Goal: Information Seeking & Learning: Compare options

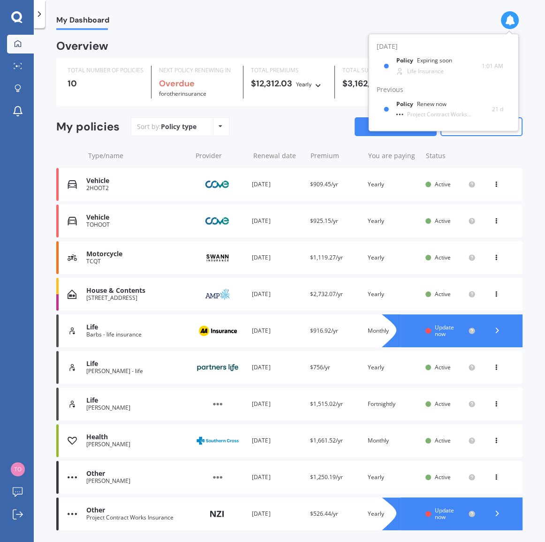
click at [145, 330] on div "Life" at bounding box center [136, 327] width 100 height 8
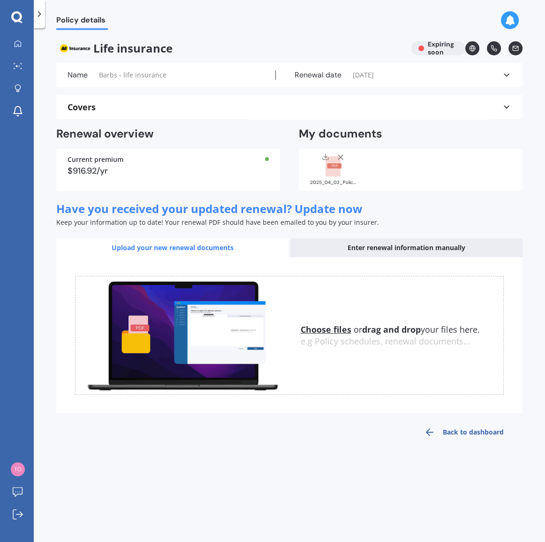
click at [460, 432] on link "Back to dashboard" at bounding box center [464, 432] width 117 height 23
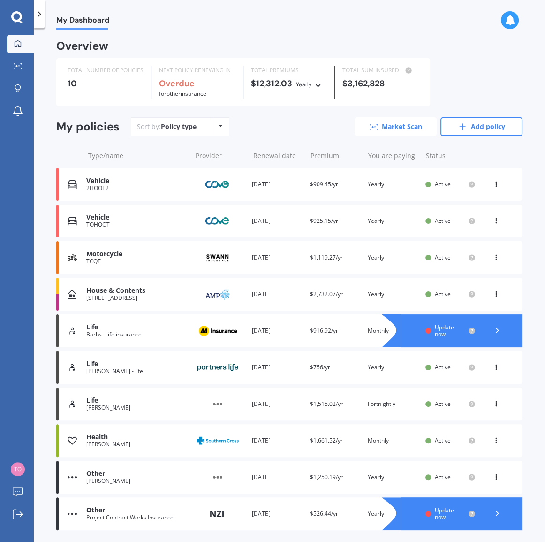
click at [379, 125] on link "Market Scan" at bounding box center [396, 126] width 82 height 19
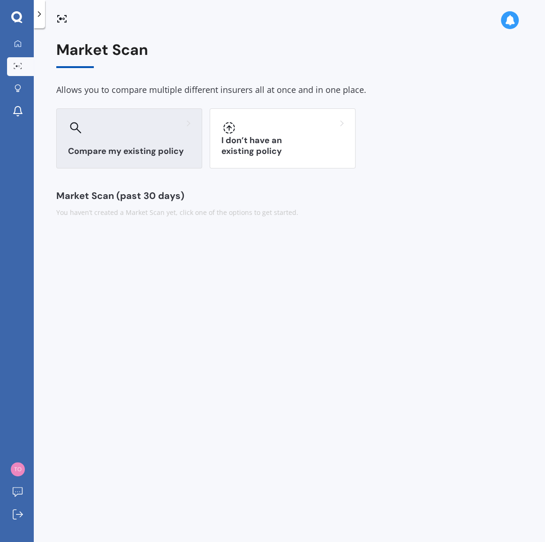
click at [158, 124] on div at bounding box center [129, 127] width 122 height 15
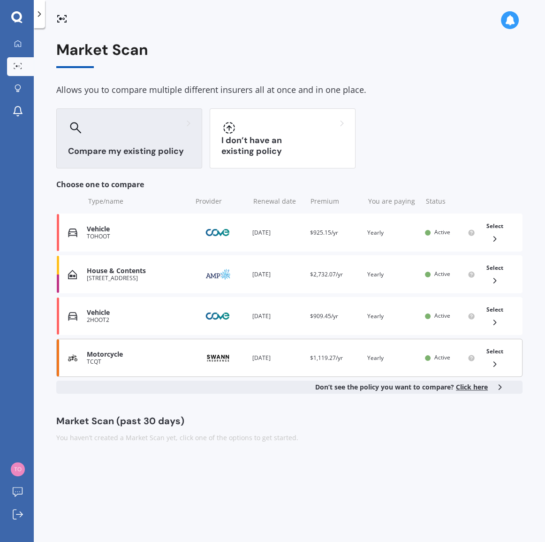
click at [145, 359] on div "TCQT" at bounding box center [137, 362] width 100 height 7
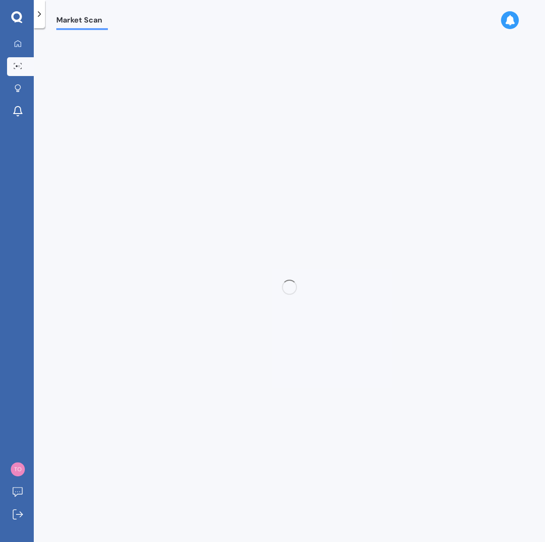
select select "21"
select select "05"
select select "1976"
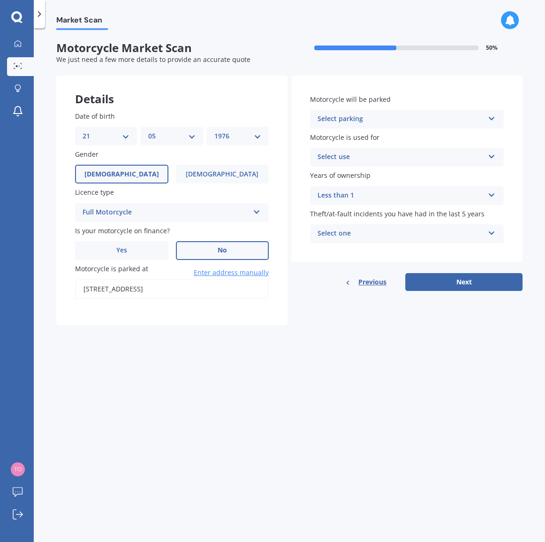
click at [212, 255] on label "No" at bounding box center [222, 250] width 93 height 19
click at [0, 0] on input "No" at bounding box center [0, 0] width 0 height 0
click at [489, 118] on icon at bounding box center [492, 117] width 8 height 7
click at [363, 140] on div "In a garage" at bounding box center [407, 137] width 193 height 17
click at [493, 157] on icon at bounding box center [492, 155] width 8 height 7
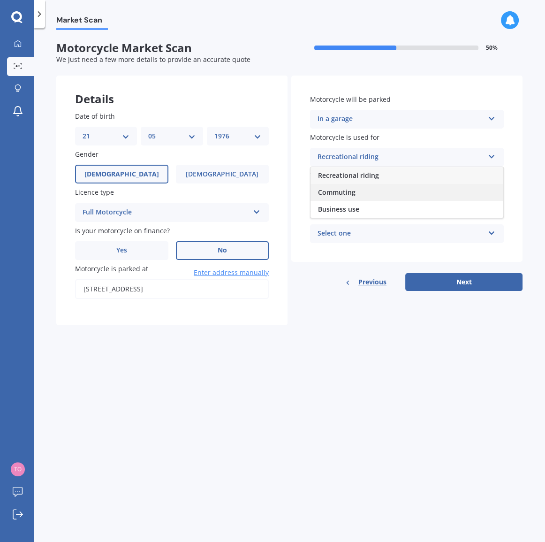
click at [357, 193] on div "Commuting" at bounding box center [407, 192] width 193 height 17
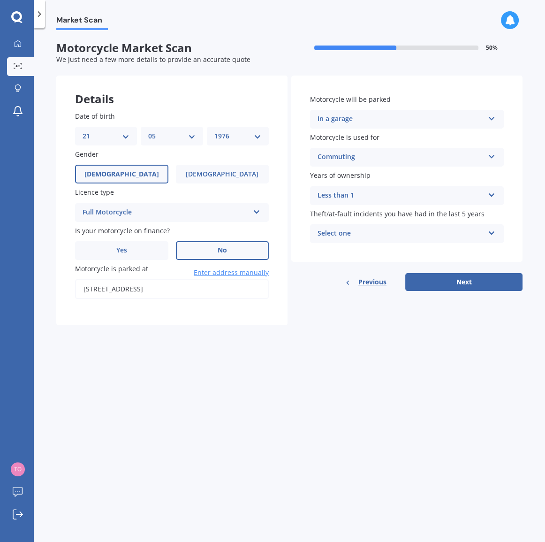
click at [490, 232] on icon at bounding box center [492, 231] width 8 height 7
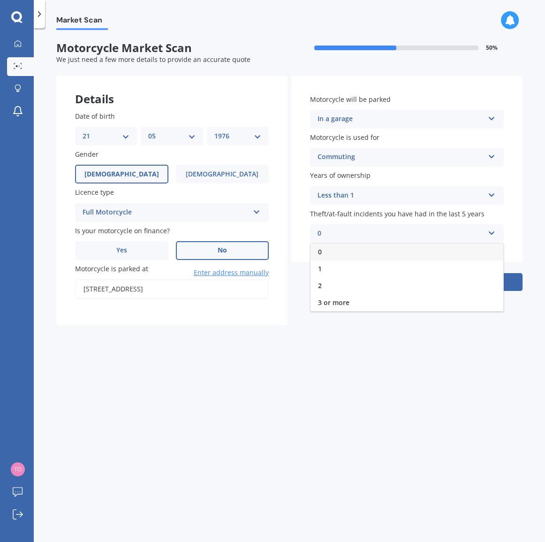
click at [330, 252] on div "0" at bounding box center [407, 252] width 193 height 17
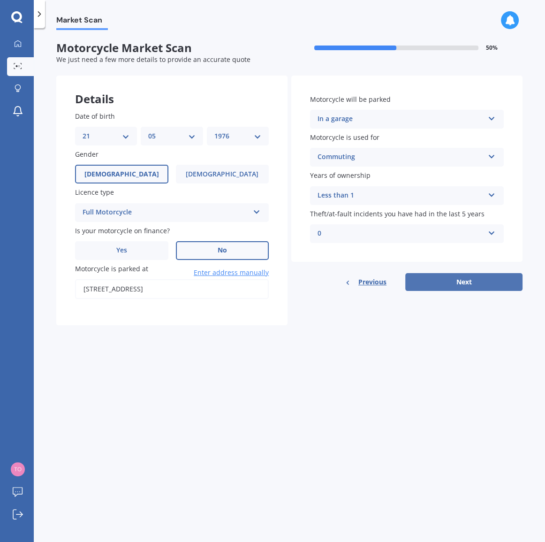
click at [459, 281] on button "Next" at bounding box center [464, 282] width 117 height 18
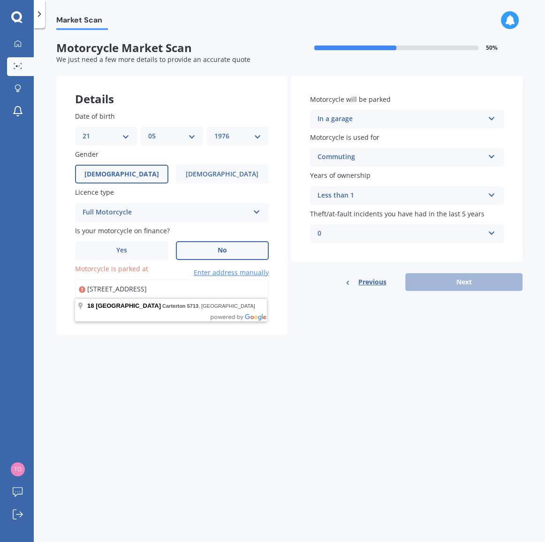
click at [281, 285] on div "Date of birth DD 01 02 03 04 05 06 07 08 09 10 11 12 13 14 15 16 17 18 19 20 21…" at bounding box center [171, 213] width 231 height 243
click at [215, 287] on input "[STREET_ADDRESS]" at bounding box center [172, 289] width 194 height 20
click at [369, 338] on form "Motorcycle Market Scan 50 % We just need a few more details to provide an accur…" at bounding box center [289, 191] width 467 height 301
click at [207, 249] on label "No" at bounding box center [222, 250] width 93 height 19
click at [0, 0] on input "No" at bounding box center [0, 0] width 0 height 0
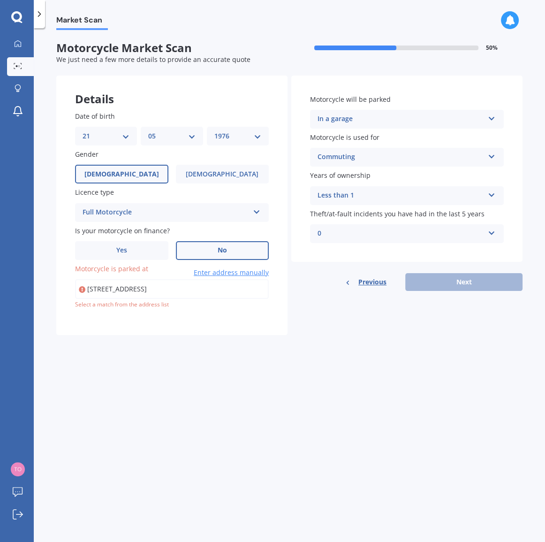
click at [215, 288] on input "[STREET_ADDRESS]" at bounding box center [172, 289] width 194 height 20
click at [139, 286] on input "[STREET_ADDRESS]" at bounding box center [172, 289] width 194 height 20
type input "[STREET_ADDRESS]"
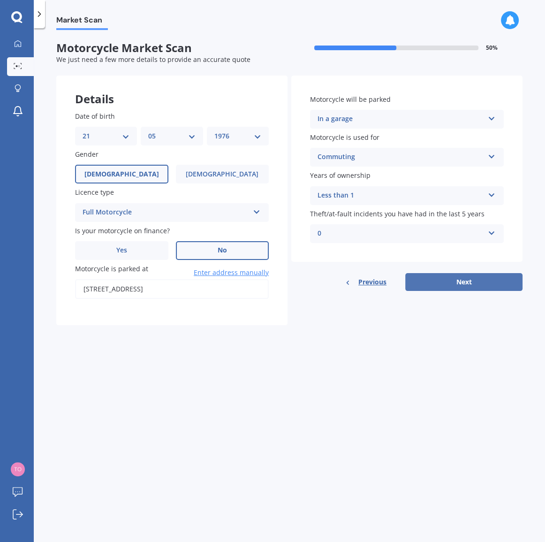
click at [476, 282] on button "Next" at bounding box center [464, 282] width 117 height 18
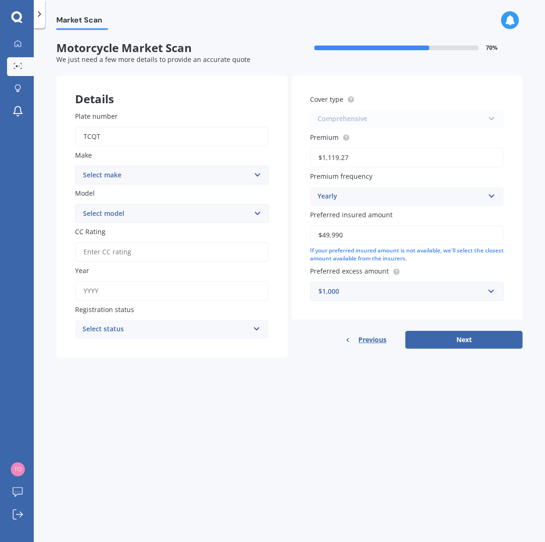
click at [256, 174] on select "Select make Ace Adly Aeon AJP American Iron Horse Aprilia Arrow Baotian [PERSON…" at bounding box center [172, 175] width 194 height 19
select select "BMW"
click at [75, 166] on select "Select make Ace Adly Aeon AJP American Iron Horse Aprilia Arrow Baotian [PERSON…" at bounding box center [172, 175] width 194 height 19
click at [190, 215] on select "Select model 1200 Rally Pro C C GT C Sport C-X [DATE] 04 F F-CS F-Dakar F-Fundu…" at bounding box center [172, 213] width 194 height 19
select select "R-GS Adventure"
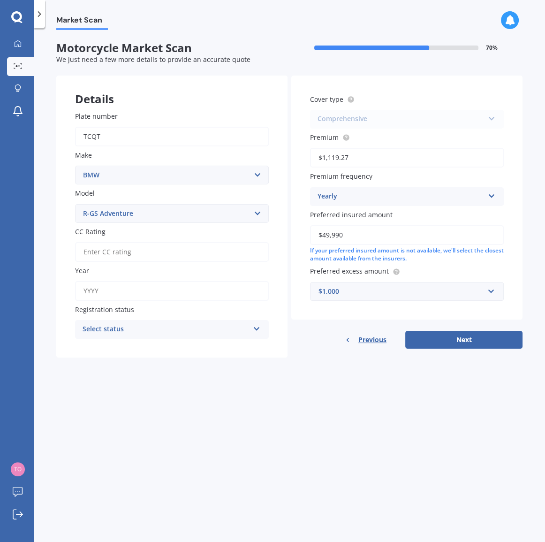
click at [75, 204] on select "Select model 1200 Rally Pro C C GT C Sport C-X [DATE] 04 F F-CS F-Dakar F-Fundu…" at bounding box center [172, 213] width 194 height 19
click at [150, 253] on input "CC Rating" at bounding box center [172, 252] width 194 height 20
type input "1300"
click at [133, 286] on input "Year" at bounding box center [172, 291] width 194 height 20
type input "2025"
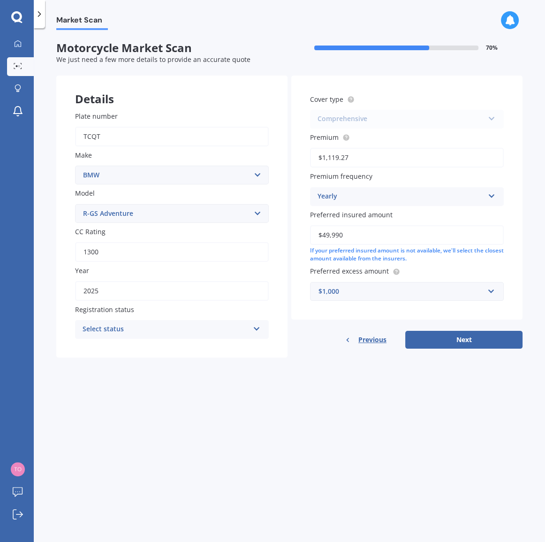
click at [250, 326] on div "Select status Road registered Registration pending Not required" at bounding box center [172, 329] width 194 height 19
click at [134, 345] on div "Road registered" at bounding box center [172, 347] width 193 height 17
click at [468, 340] on button "Next" at bounding box center [464, 340] width 117 height 18
select select "21"
select select "05"
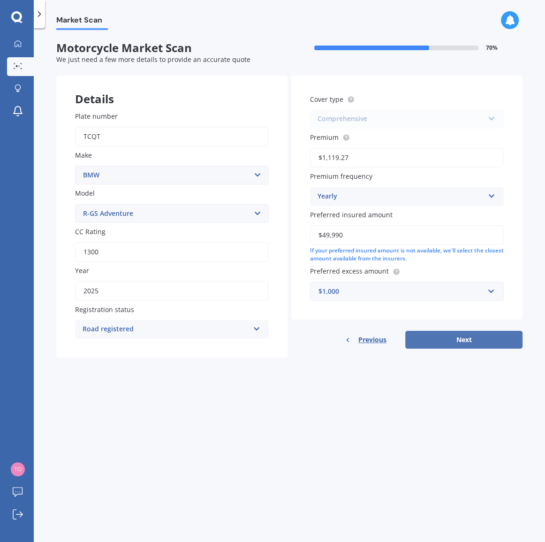
select select "1976"
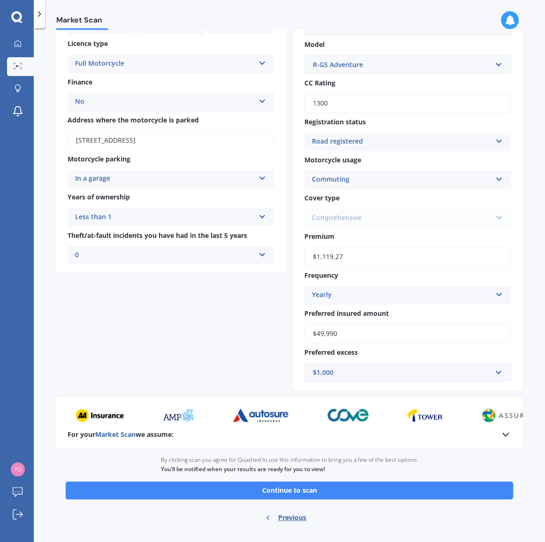
scroll to position [131, 0]
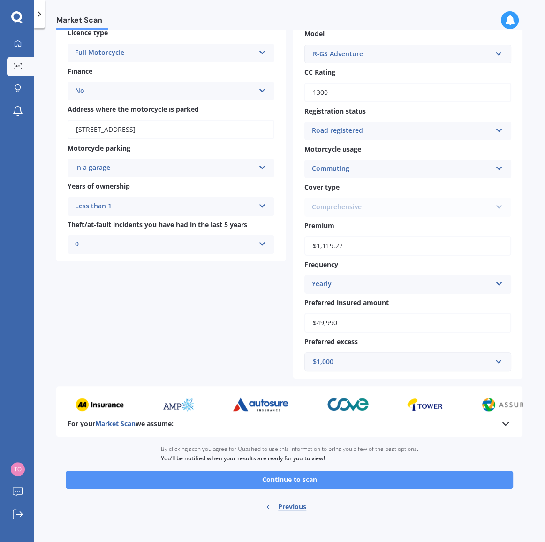
click at [305, 476] on button "Continue to scan" at bounding box center [290, 480] width 448 height 18
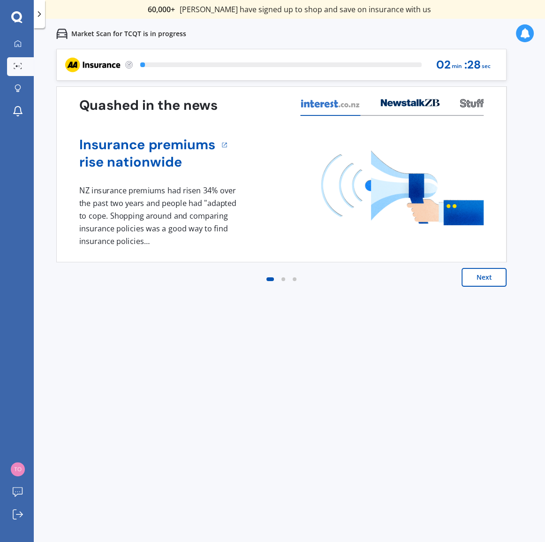
scroll to position [0, 0]
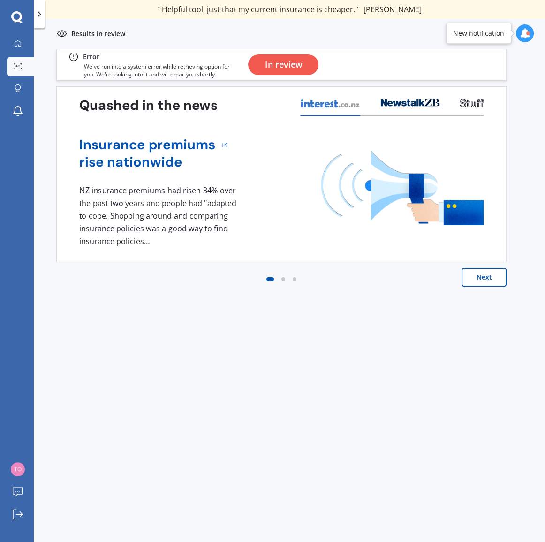
click at [475, 276] on button "Next" at bounding box center [484, 277] width 45 height 19
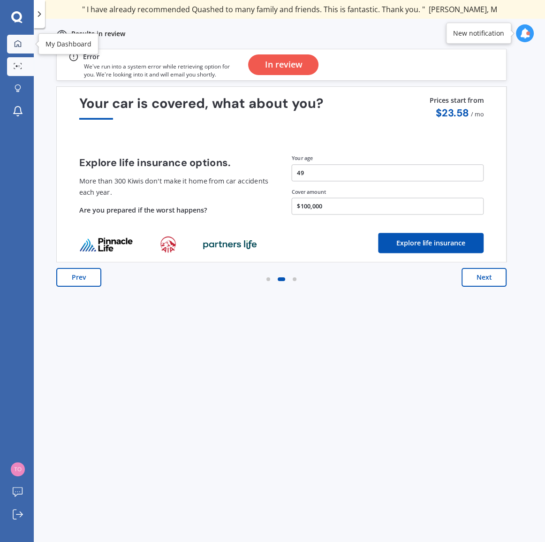
click at [14, 45] on div at bounding box center [18, 44] width 14 height 8
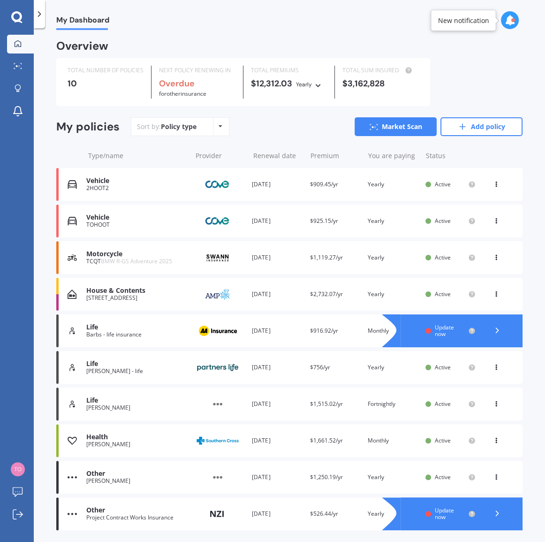
scroll to position [28, 0]
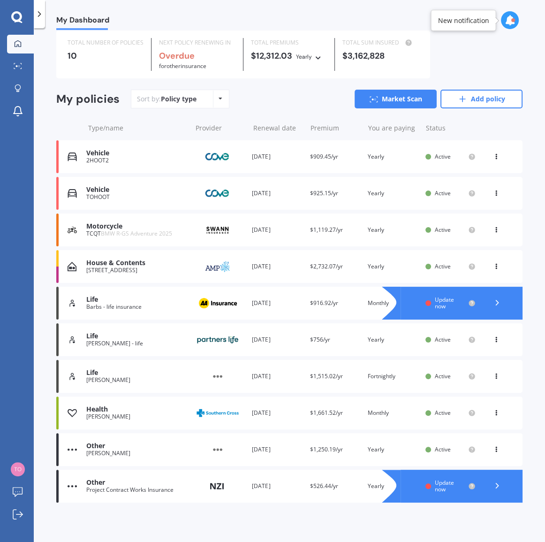
click at [141, 222] on div "Motorcycle" at bounding box center [136, 226] width 100 height 8
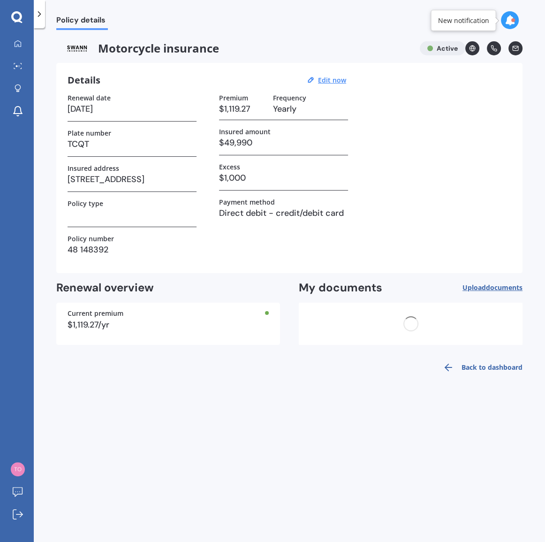
scroll to position [0, 0]
click at [507, 15] on icon at bounding box center [510, 20] width 10 height 10
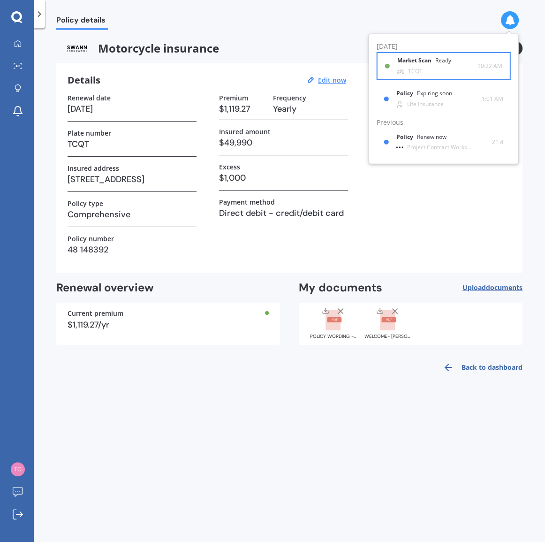
click at [429, 59] on b "Market Scan" at bounding box center [417, 60] width 38 height 7
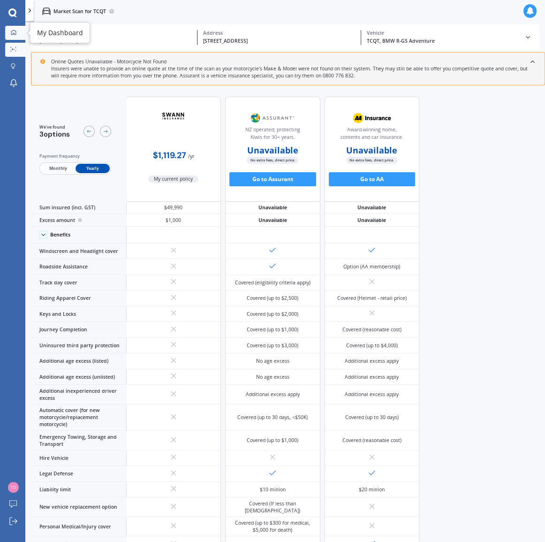
click at [13, 32] on icon at bounding box center [14, 33] width 6 height 6
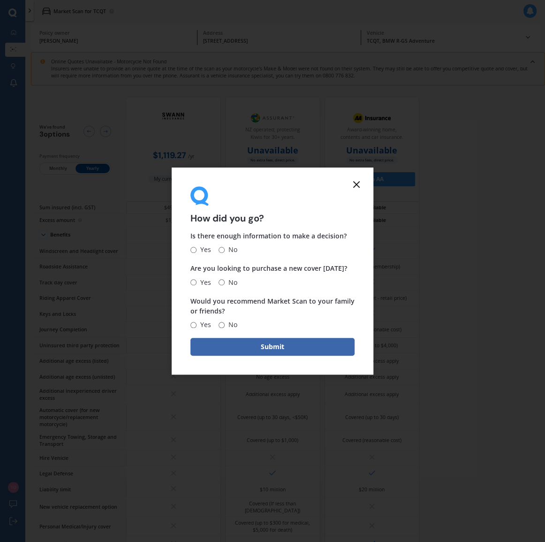
click at [222, 249] on input "No" at bounding box center [222, 250] width 6 height 6
radio input "true"
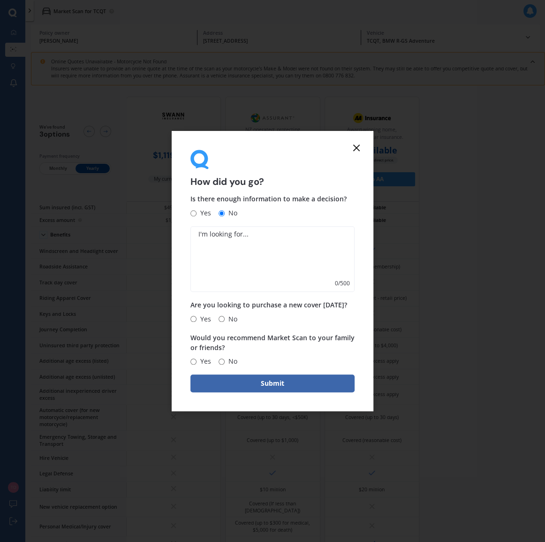
click at [223, 319] on input "No" at bounding box center [222, 319] width 6 height 6
radio input "true"
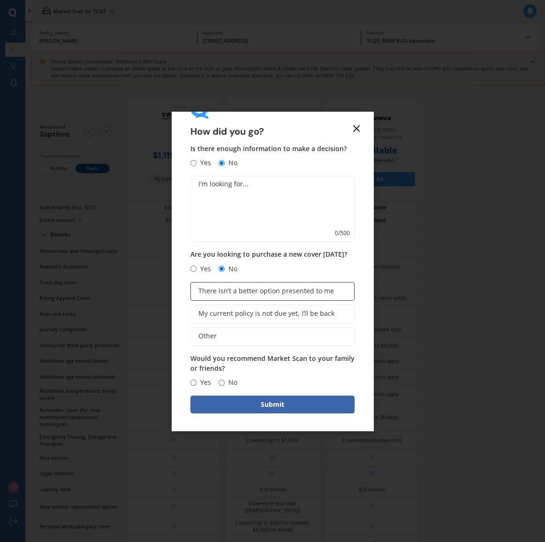
scroll to position [32, 0]
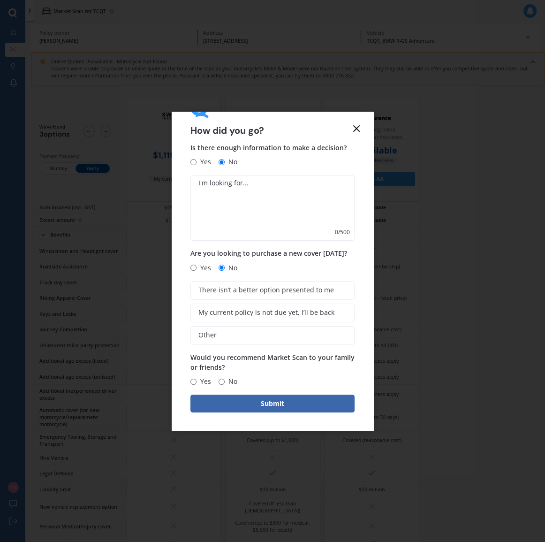
click at [196, 380] on input "Yes" at bounding box center [194, 382] width 6 height 6
radio input "true"
click at [268, 401] on button "Submit" at bounding box center [273, 404] width 164 height 18
click at [222, 191] on textarea at bounding box center [273, 208] width 164 height 66
type textarea "no quote"
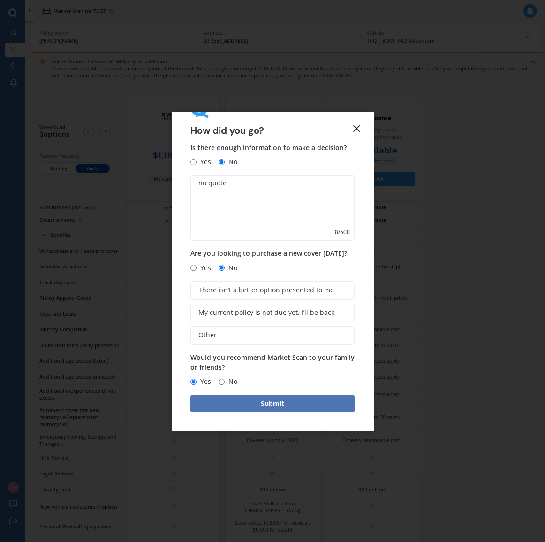
click at [271, 403] on button "Submit" at bounding box center [273, 404] width 164 height 18
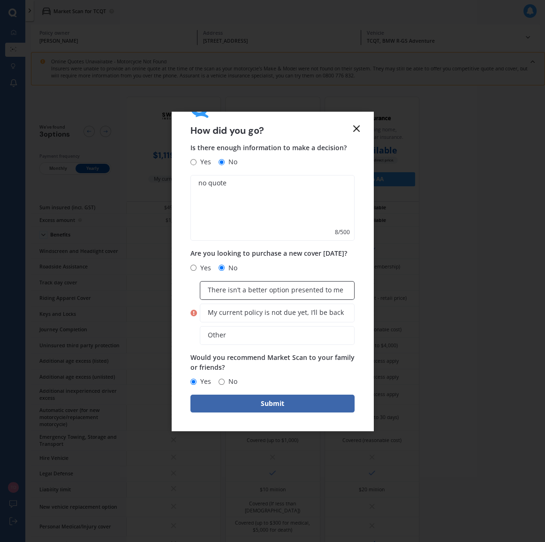
click at [264, 288] on span "There isn’t a better option presented to me" at bounding box center [276, 290] width 136 height 8
click at [0, 0] on input "There isn’t a better option presented to me" at bounding box center [0, 0] width 0 height 0
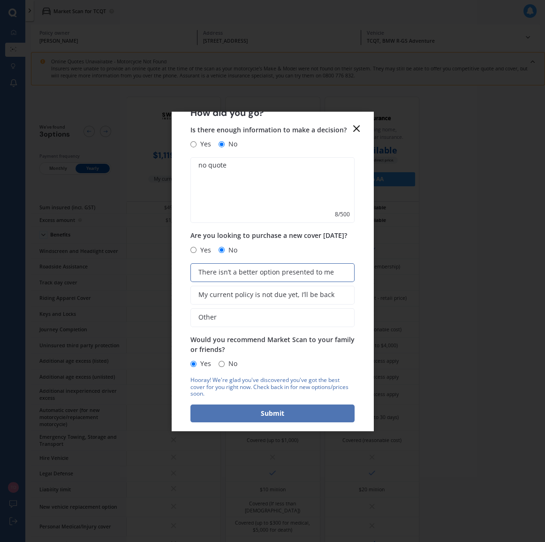
scroll to position [60, 0]
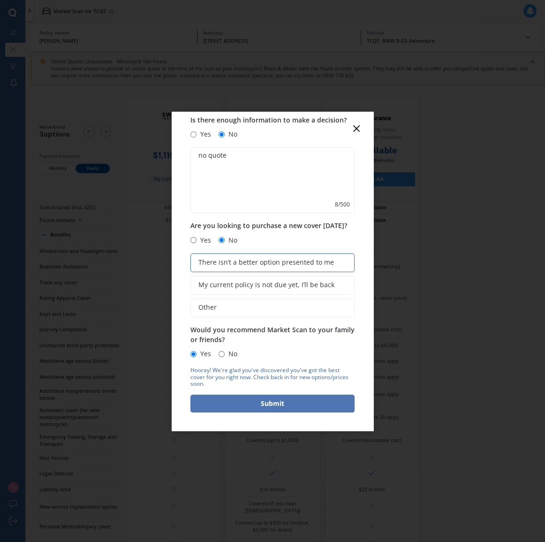
click at [268, 406] on button "Submit" at bounding box center [273, 404] width 164 height 18
